Goal: Find specific page/section: Find specific page/section

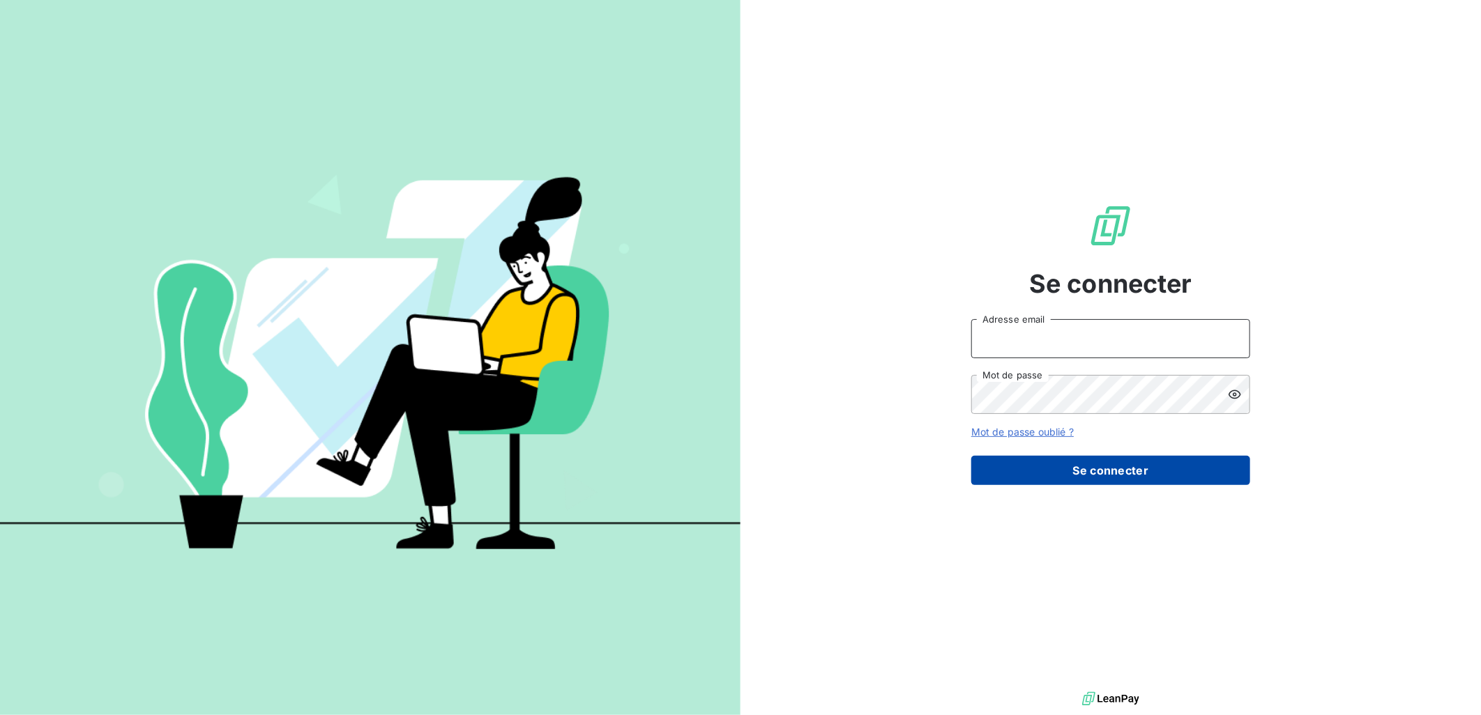
type input "[EMAIL_ADDRESS][DOMAIN_NAME]"
click at [1125, 475] on button "Se connecter" at bounding box center [1110, 470] width 279 height 29
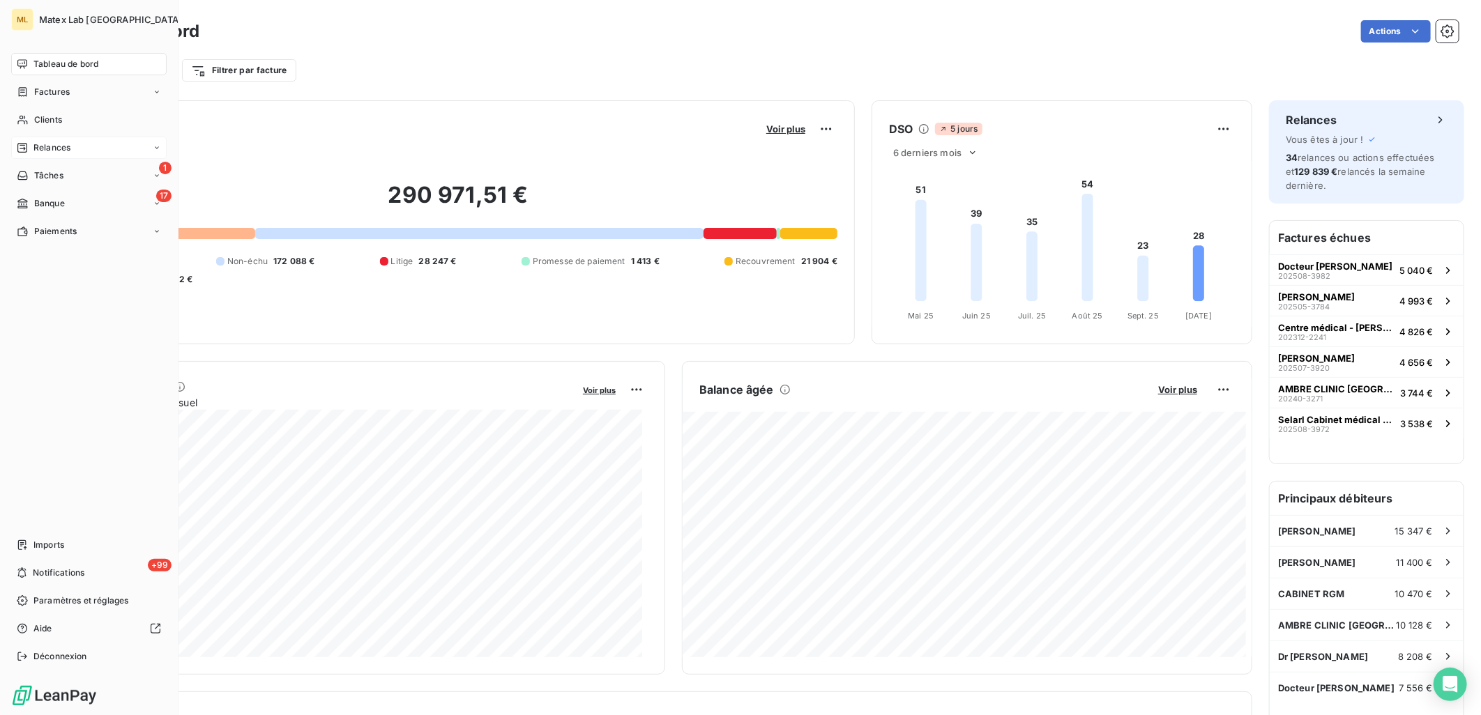
click at [31, 149] on div "Relances" at bounding box center [44, 148] width 54 height 13
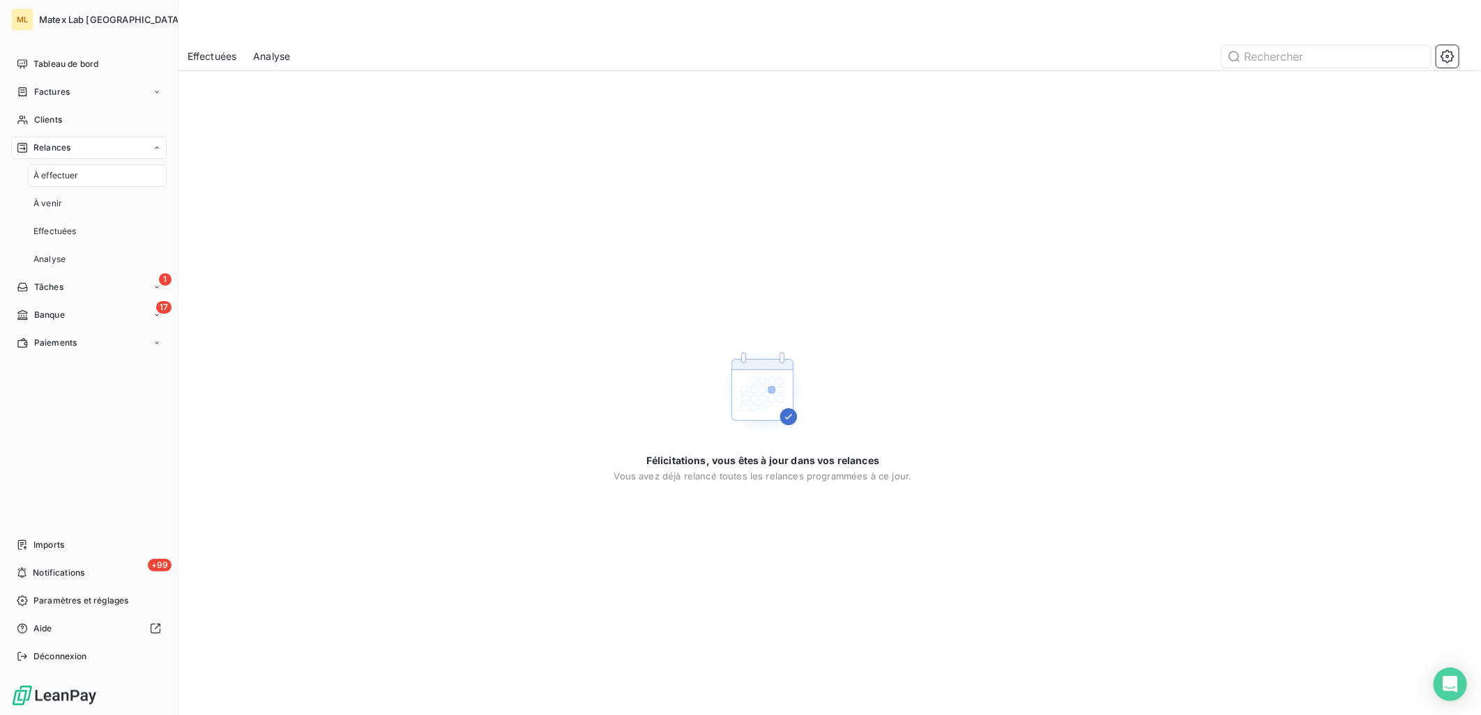
click at [75, 142] on div "Relances" at bounding box center [89, 148] width 156 height 22
click at [43, 180] on span "À effectuer" at bounding box center [55, 175] width 45 height 13
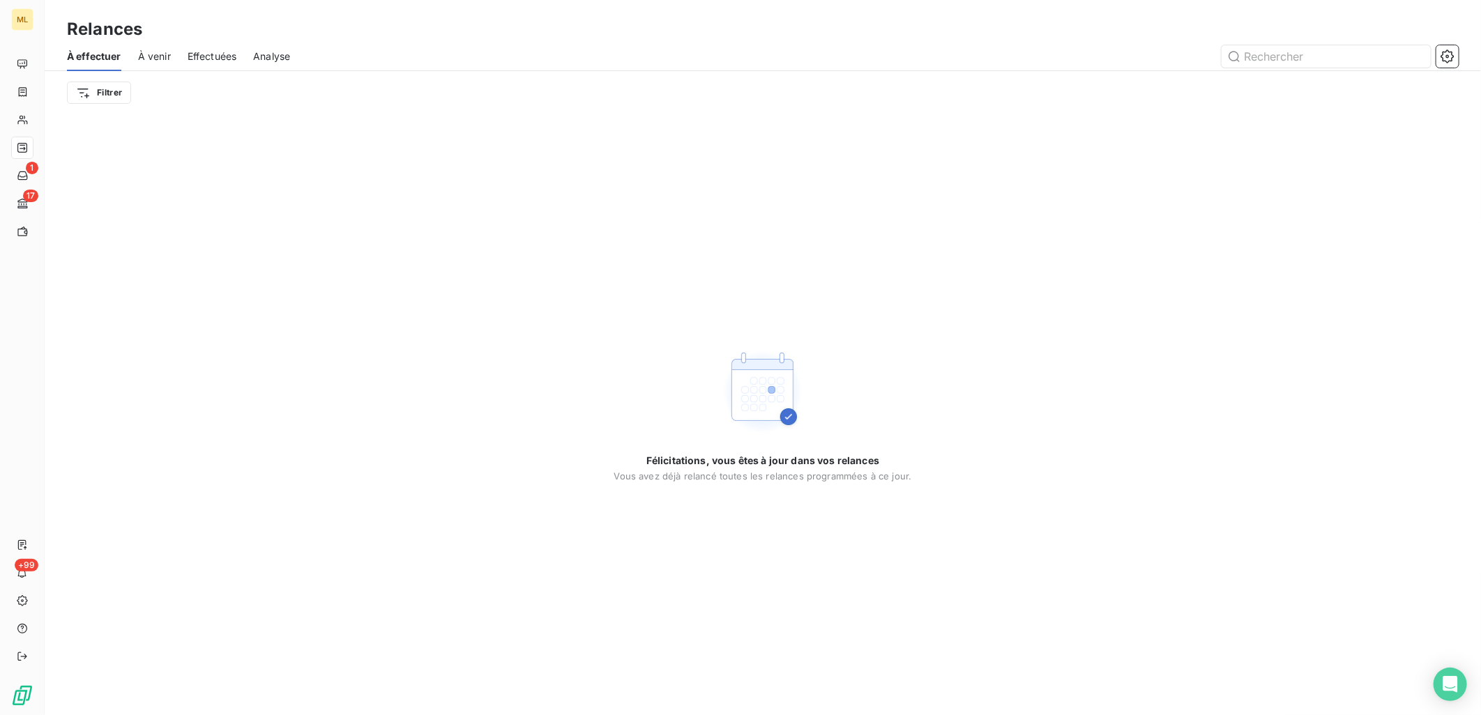
click at [414, 72] on div "Filtrer" at bounding box center [763, 92] width 1392 height 43
